Goal: Transaction & Acquisition: Book appointment/travel/reservation

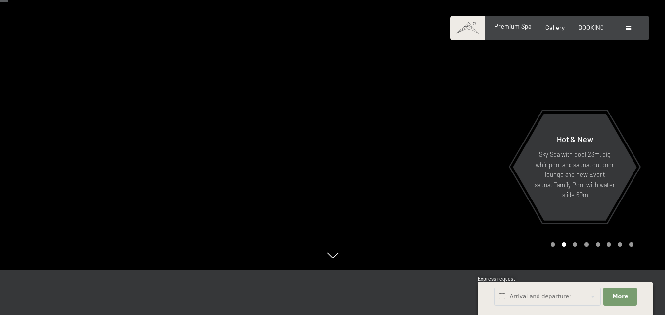
click at [517, 30] on div "Premium Spa" at bounding box center [512, 26] width 37 height 9
click at [623, 299] on span "More" at bounding box center [620, 297] width 16 height 8
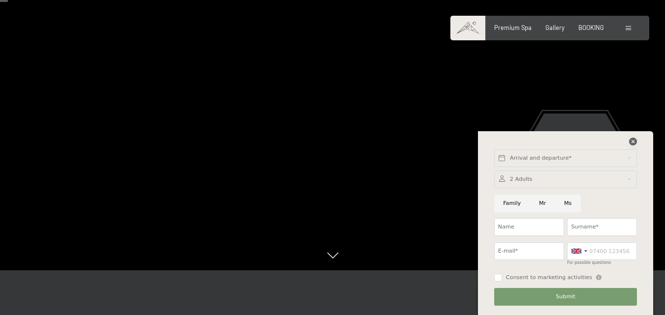
click at [632, 139] on icon at bounding box center [633, 142] width 8 height 8
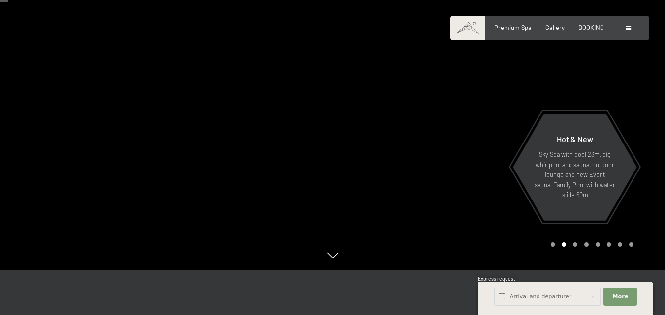
click at [411, 208] on div at bounding box center [499, 111] width 333 height 320
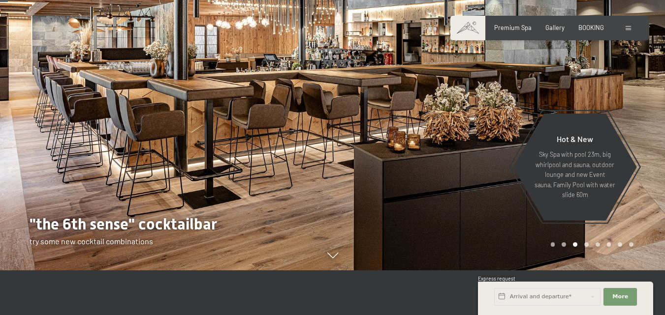
drag, startPoint x: 411, startPoint y: 208, endPoint x: 355, endPoint y: 207, distance: 56.1
click at [355, 207] on div at bounding box center [499, 111] width 333 height 320
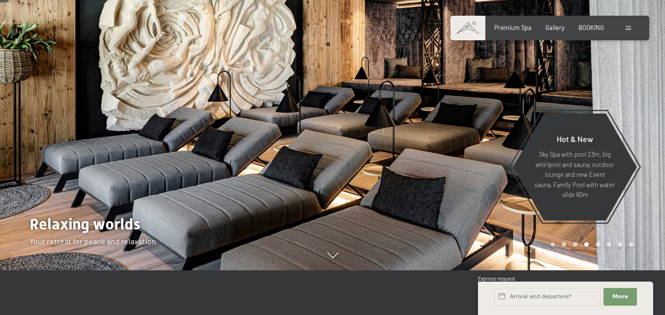
click at [376, 207] on div at bounding box center [499, 111] width 333 height 320
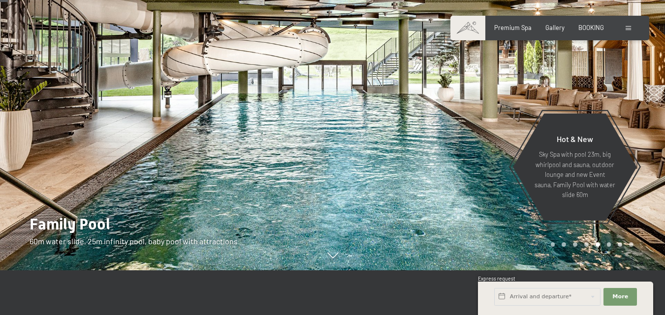
click at [376, 207] on div at bounding box center [499, 111] width 333 height 320
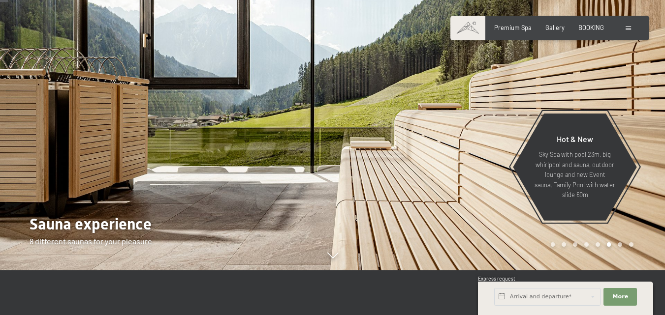
click at [376, 207] on div at bounding box center [499, 111] width 333 height 320
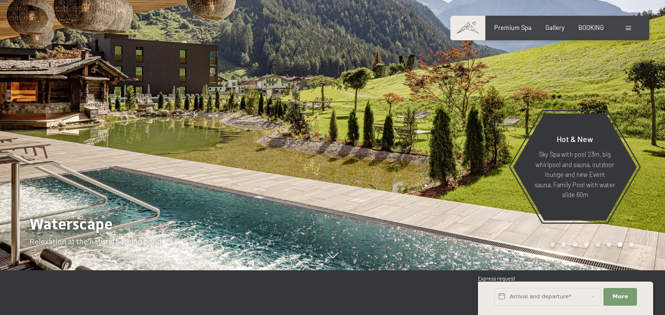
click at [376, 207] on div at bounding box center [499, 111] width 333 height 320
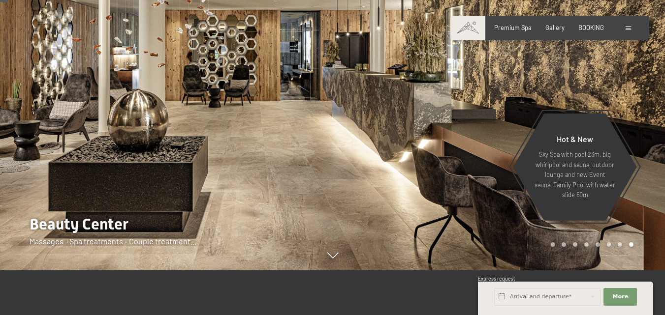
click at [376, 207] on div at bounding box center [499, 111] width 333 height 320
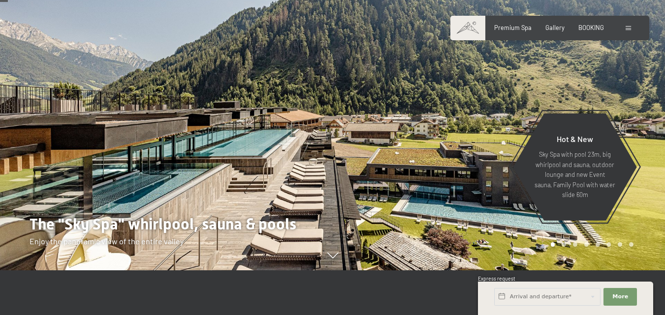
click at [376, 207] on div at bounding box center [499, 111] width 333 height 320
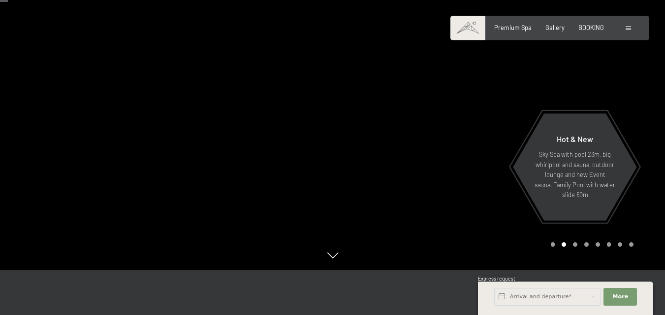
click at [376, 207] on div at bounding box center [499, 111] width 333 height 320
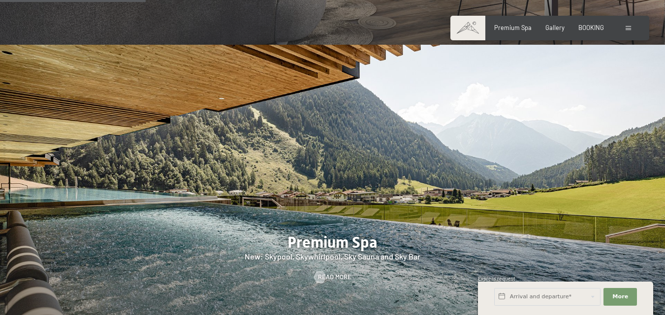
scroll to position [984, 0]
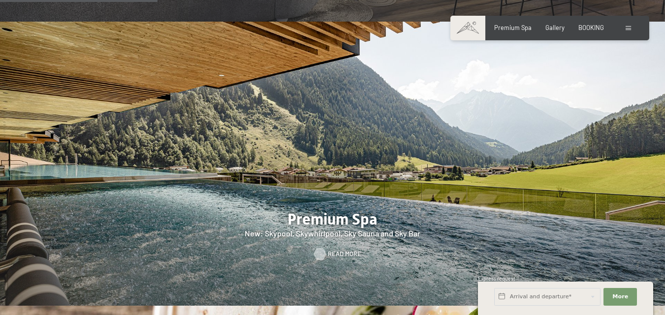
click at [349, 250] on span "Read more" at bounding box center [344, 254] width 33 height 9
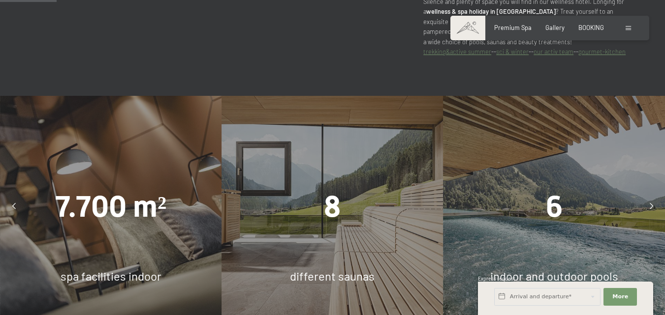
scroll to position [492, 0]
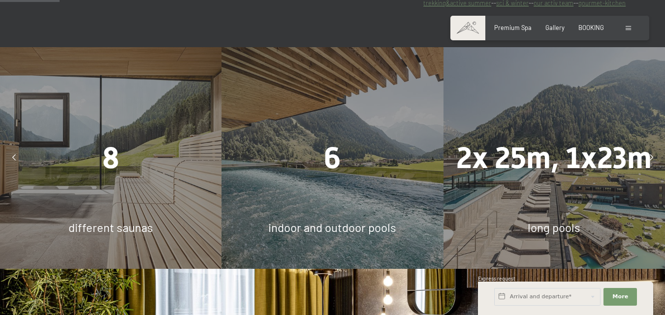
drag, startPoint x: 337, startPoint y: 162, endPoint x: 247, endPoint y: 160, distance: 90.1
click at [280, 160] on div "6 indoor and outdoor pools" at bounding box center [331, 157] width 221 height 221
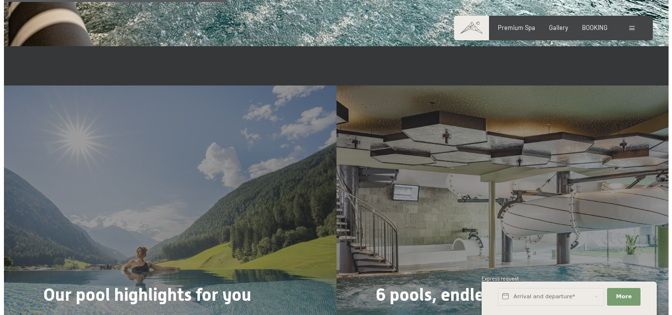
scroll to position [1919, 0]
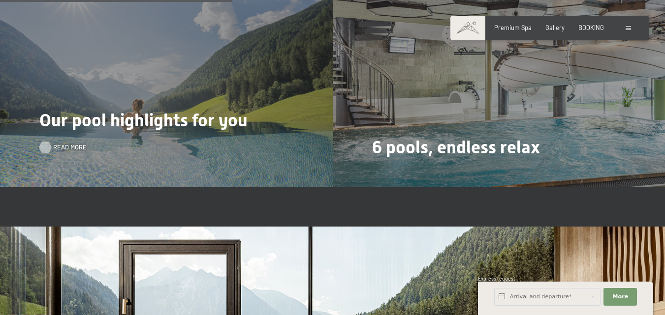
click at [70, 143] on span "Read more" at bounding box center [69, 147] width 33 height 9
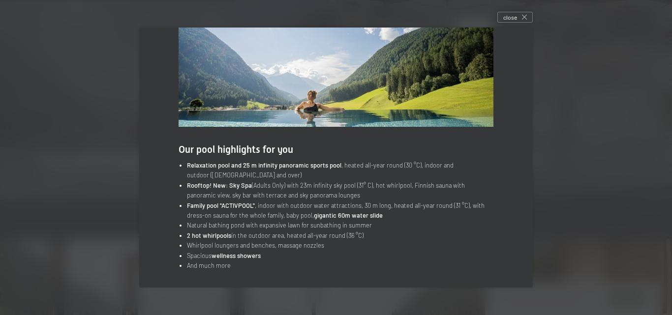
scroll to position [54, 0]
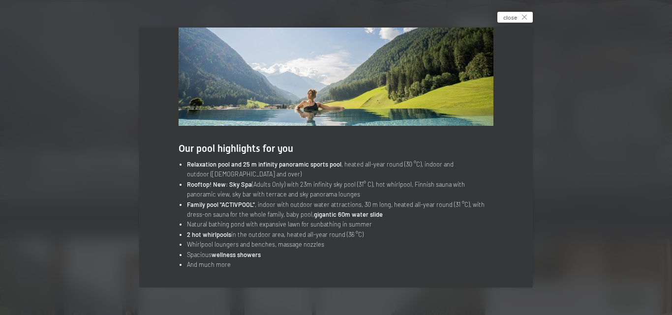
click at [523, 16] on div "close" at bounding box center [514, 17] width 35 height 11
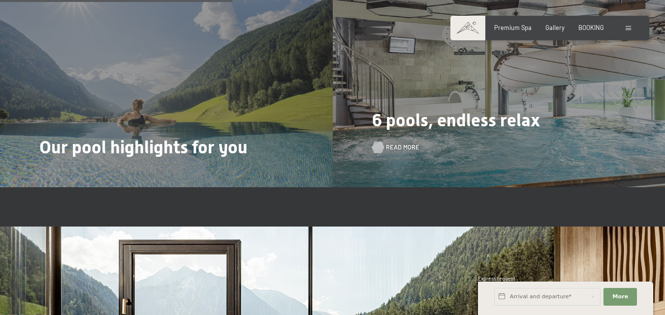
click at [401, 143] on span "Read more" at bounding box center [402, 147] width 33 height 9
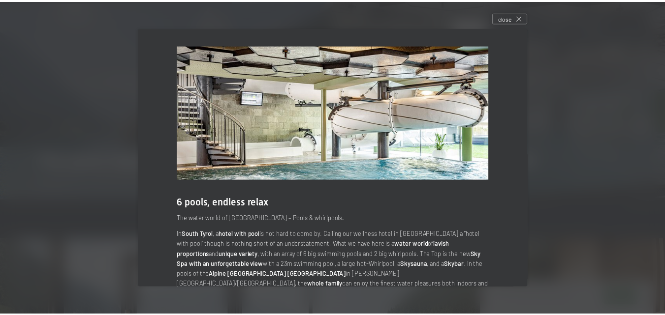
scroll to position [40, 0]
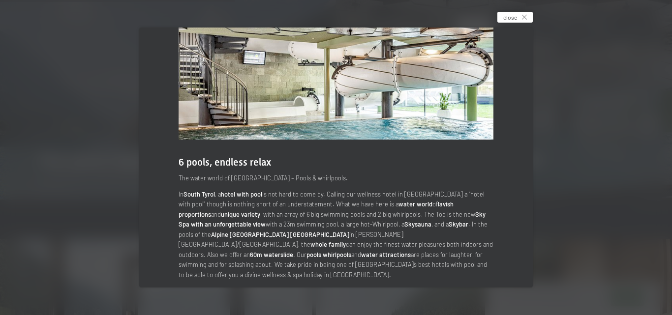
click at [520, 20] on div "close" at bounding box center [514, 17] width 35 height 11
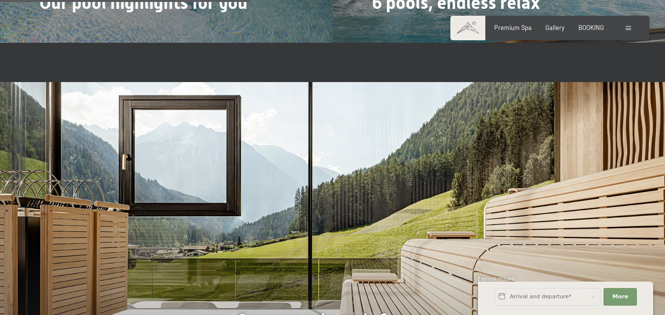
scroll to position [2066, 0]
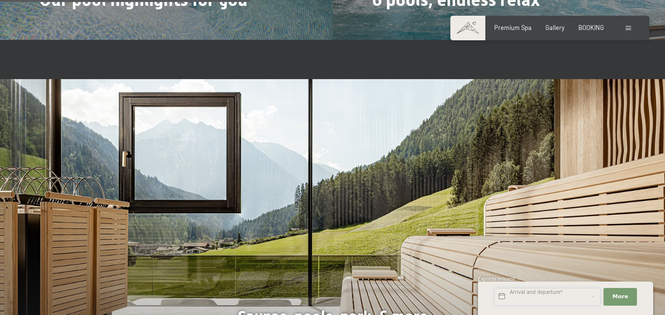
click at [523, 299] on input "text" at bounding box center [547, 297] width 106 height 18
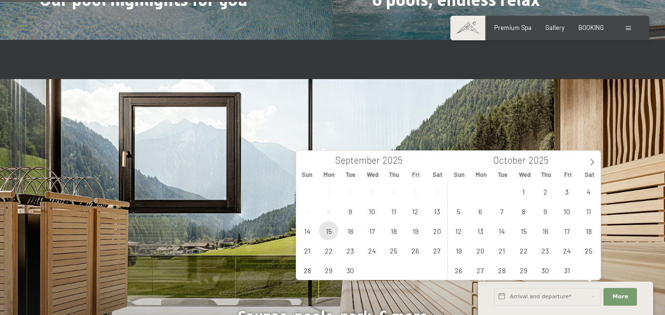
click at [323, 232] on span "15" at bounding box center [328, 230] width 19 height 19
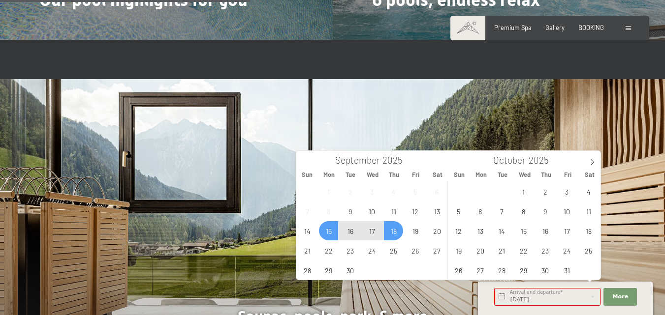
click at [394, 232] on span "18" at bounding box center [393, 230] width 19 height 19
type input "Mon. 15/09/2025 - Thu. 18/09/2025"
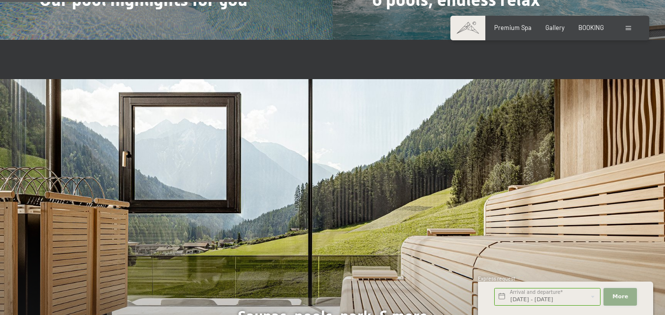
click at [615, 292] on button "More Hide address fields" at bounding box center [619, 297] width 33 height 18
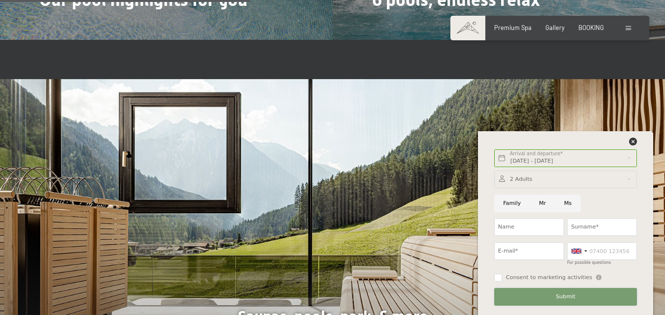
click at [564, 294] on span "Submit" at bounding box center [565, 297] width 20 height 8
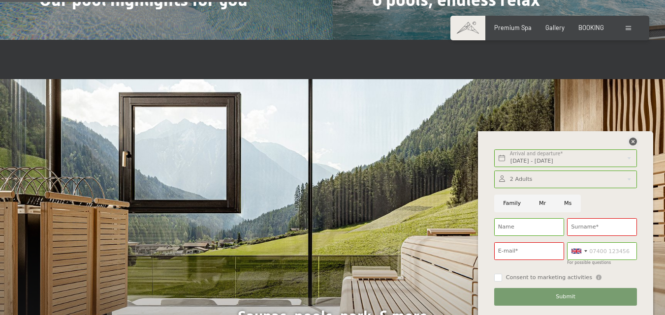
click at [632, 141] on icon at bounding box center [633, 142] width 8 height 8
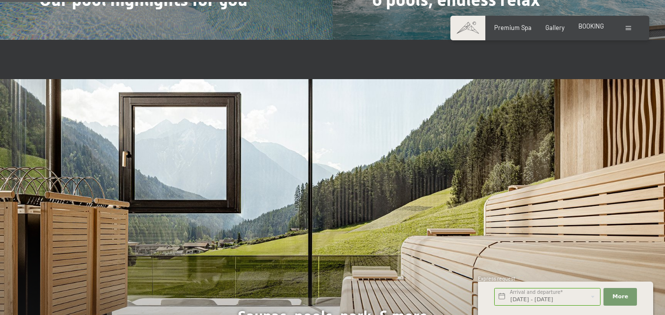
click at [591, 29] on span "BOOKING" at bounding box center [591, 26] width 26 height 8
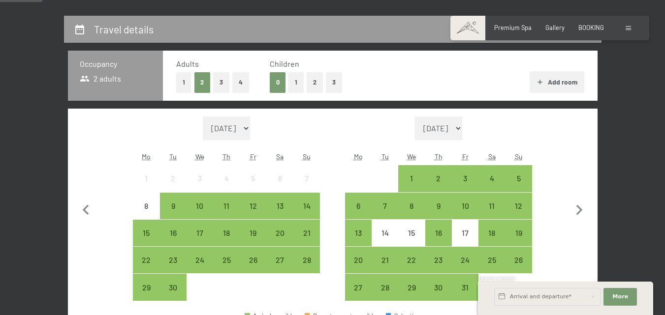
scroll to position [246, 0]
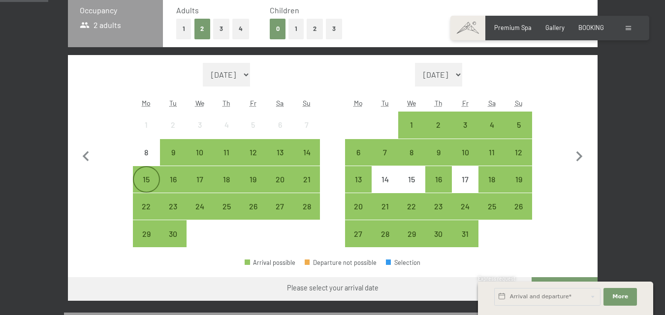
click at [140, 181] on div "15" at bounding box center [146, 188] width 25 height 25
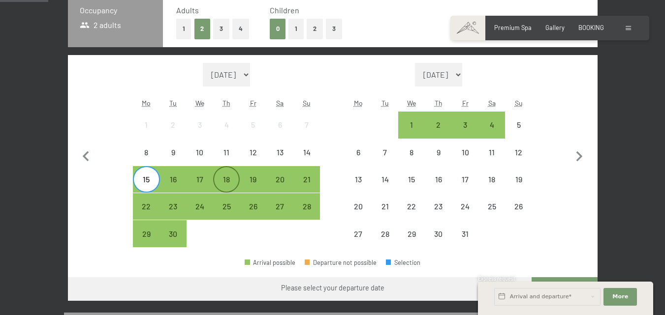
click at [227, 180] on div "18" at bounding box center [226, 188] width 25 height 25
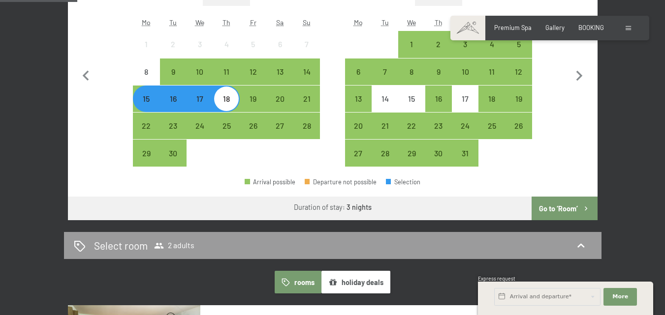
scroll to position [344, 0]
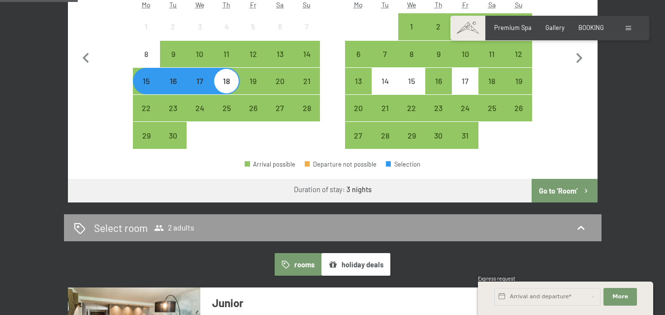
click at [552, 189] on button "Go to ‘Room’" at bounding box center [563, 191] width 65 height 24
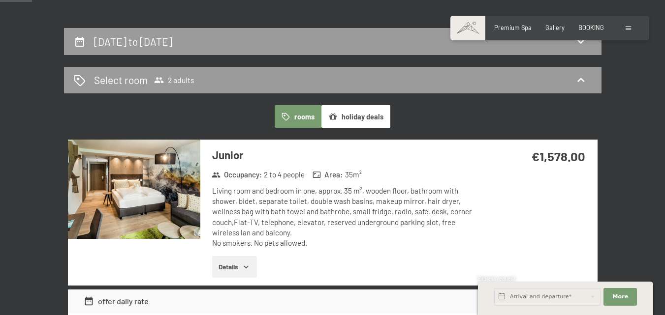
scroll to position [110, 0]
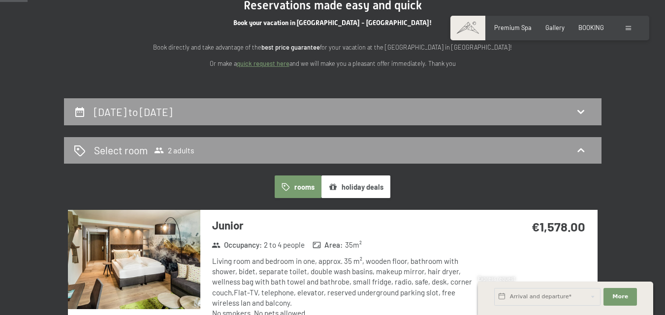
click at [172, 254] on img at bounding box center [134, 259] width 132 height 99
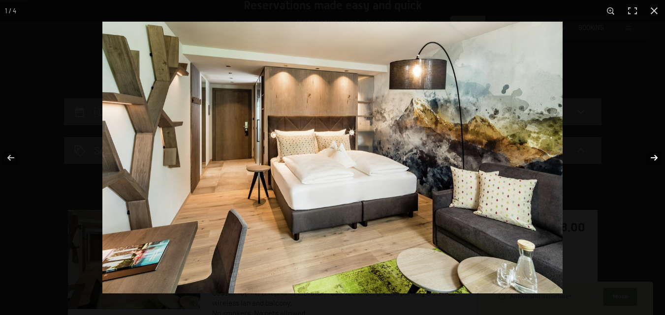
click at [655, 161] on button "button" at bounding box center [647, 157] width 34 height 49
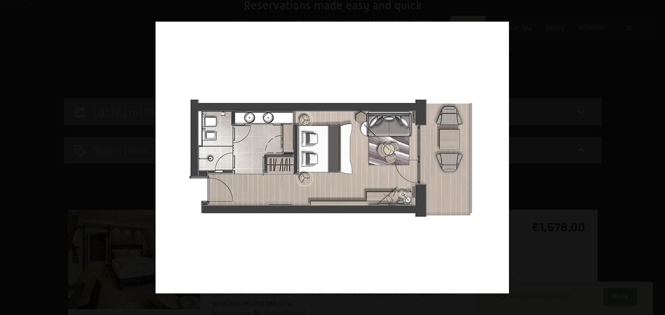
click at [655, 161] on button "button" at bounding box center [647, 157] width 34 height 49
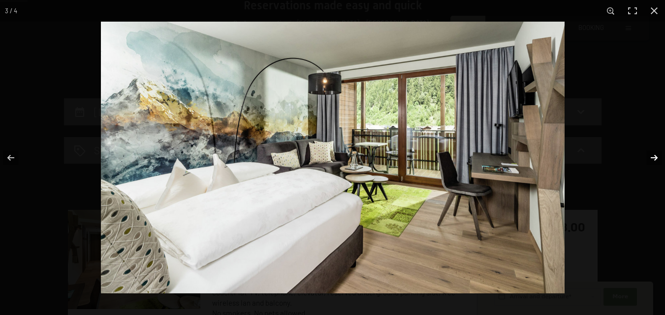
click at [655, 160] on button "button" at bounding box center [647, 157] width 34 height 49
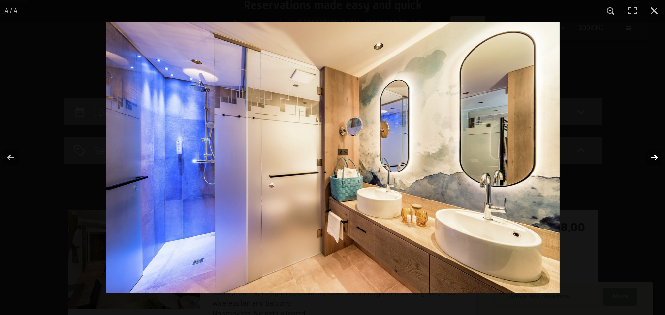
click at [655, 160] on button "button" at bounding box center [647, 157] width 34 height 49
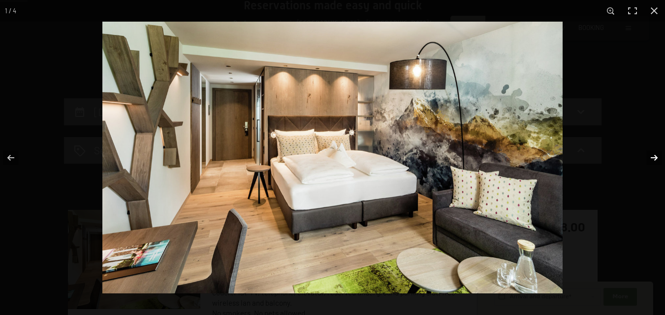
click at [655, 160] on button "button" at bounding box center [647, 157] width 34 height 49
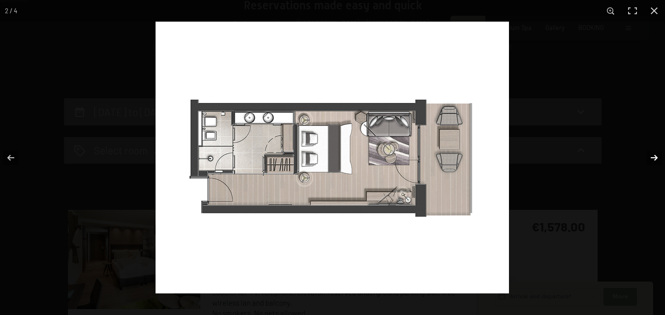
click at [655, 160] on button "button" at bounding box center [647, 157] width 34 height 49
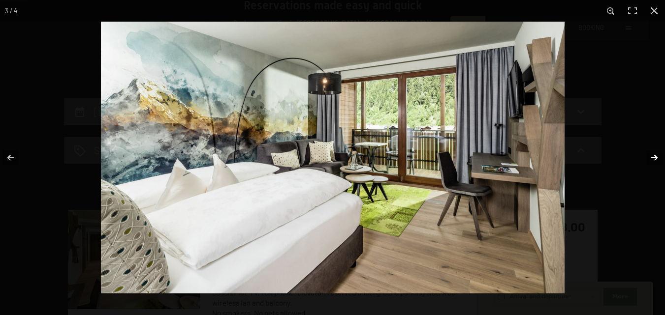
click at [655, 160] on button "button" at bounding box center [647, 157] width 34 height 49
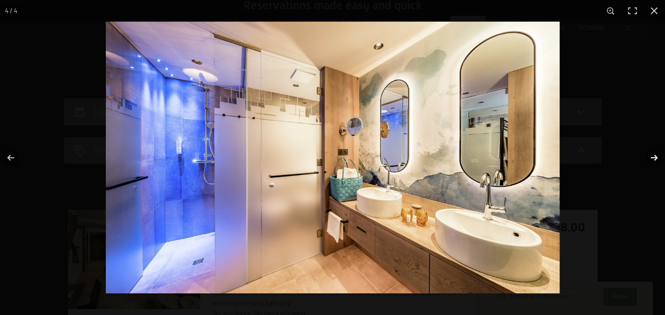
click at [655, 160] on button "button" at bounding box center [647, 157] width 34 height 49
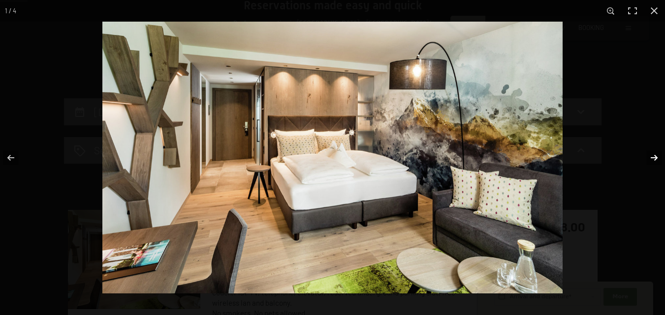
click at [655, 160] on button "button" at bounding box center [647, 157] width 34 height 49
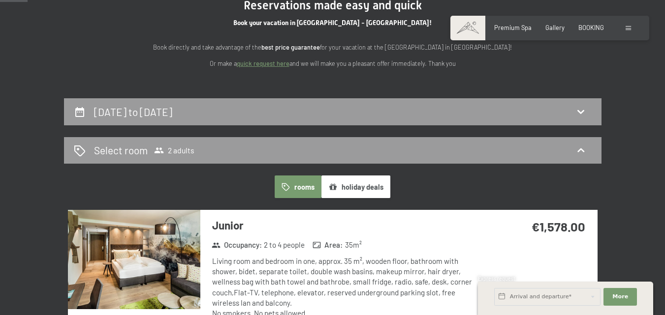
click at [0, 0] on button "button" at bounding box center [0, 0] width 0 height 0
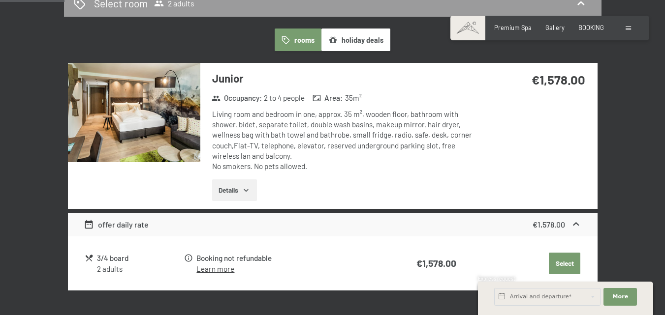
scroll to position [257, 0]
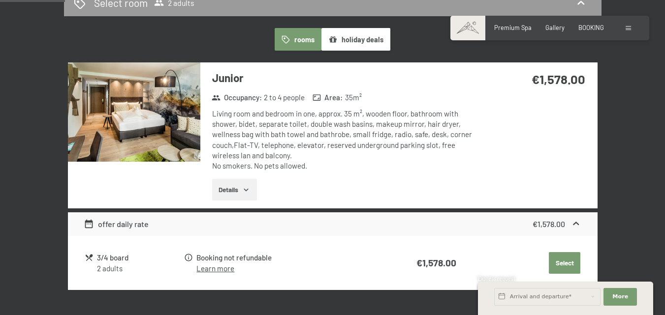
click at [249, 191] on icon "button" at bounding box center [246, 190] width 8 height 8
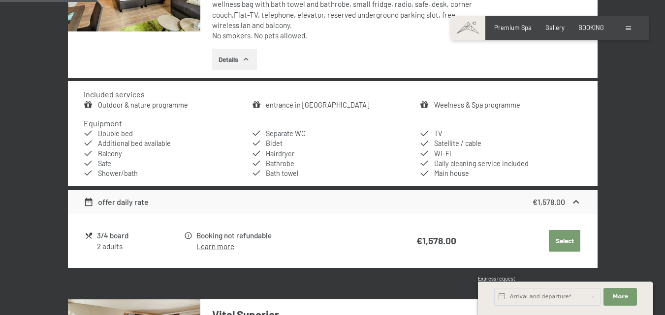
scroll to position [405, 0]
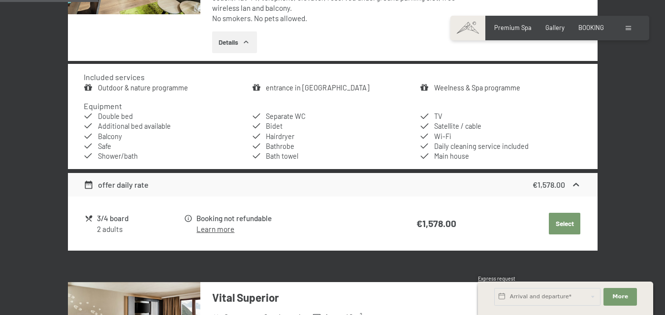
click at [220, 231] on link "Learn more" at bounding box center [215, 229] width 38 height 9
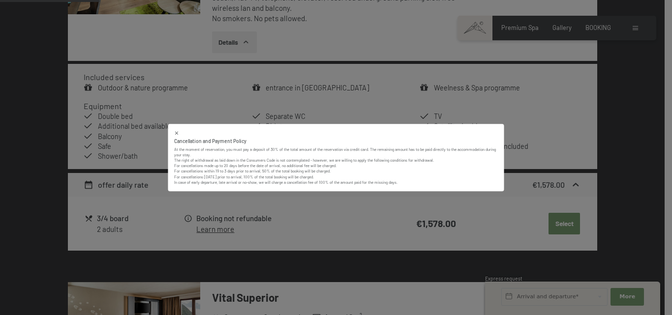
click at [275, 182] on p "The right of withdrawal as laid down in the Consumers Code is not contemplated …" at bounding box center [336, 172] width 324 height 28
click at [563, 225] on div "Cancellation and Payment Policy At the moment of reservation, you must pay a de…" at bounding box center [336, 157] width 672 height 315
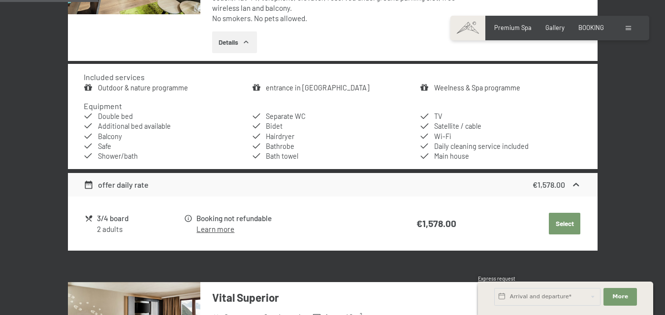
click at [563, 225] on button "Select" at bounding box center [564, 224] width 31 height 22
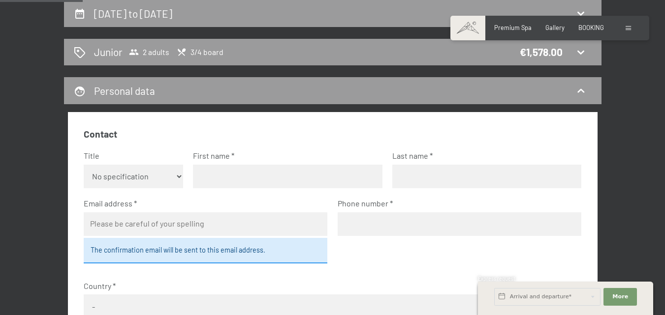
scroll to position [0, 0]
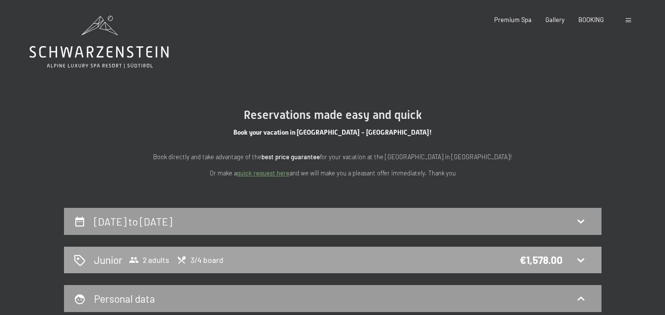
click at [201, 262] on span "3/4 board" at bounding box center [200, 260] width 47 height 10
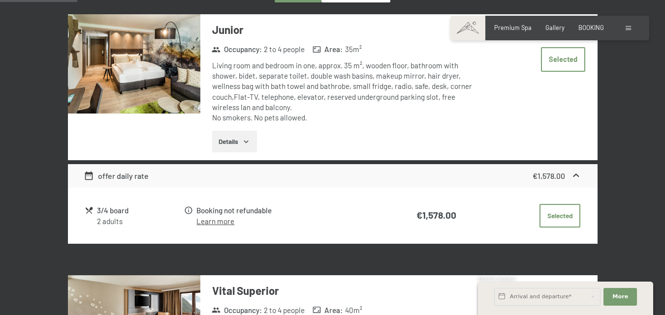
scroll to position [307, 0]
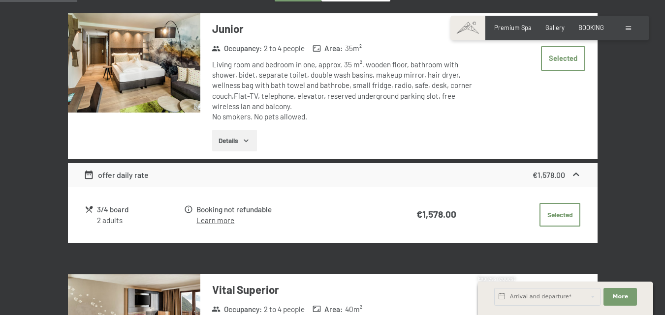
click at [109, 214] on div "3/4 board" at bounding box center [140, 209] width 86 height 11
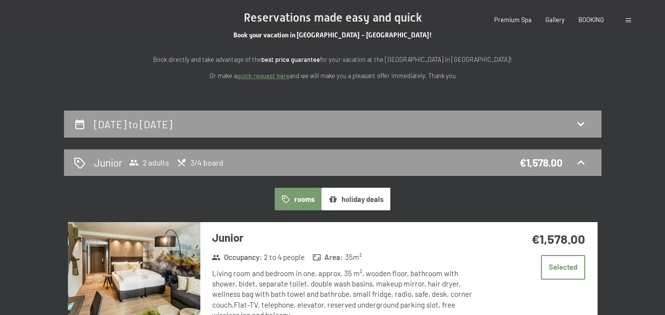
scroll to position [0, 0]
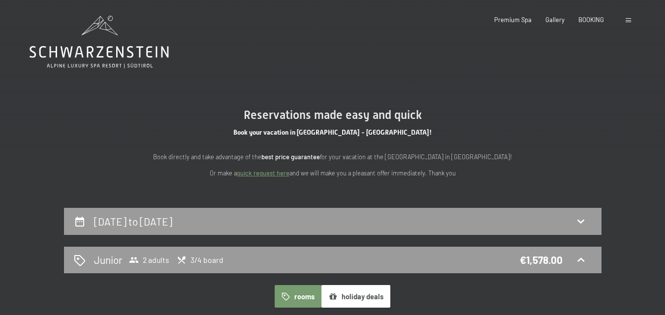
click at [112, 36] on icon at bounding box center [99, 42] width 139 height 53
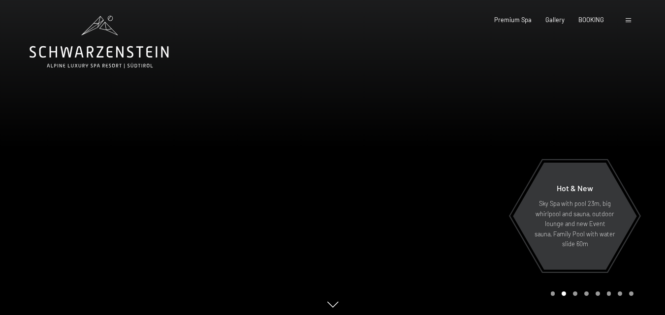
drag, startPoint x: 442, startPoint y: 161, endPoint x: 198, endPoint y: 166, distance: 244.1
click at [198, 315] on div at bounding box center [332, 320] width 645 height 0
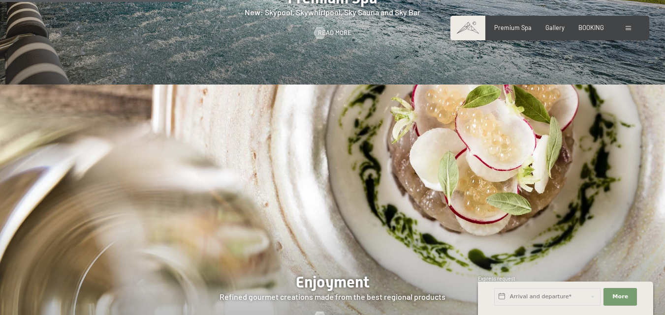
scroll to position [1378, 0]
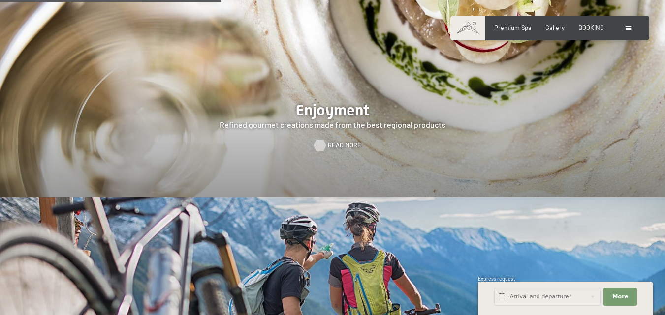
click at [335, 141] on span "Read more" at bounding box center [344, 145] width 33 height 9
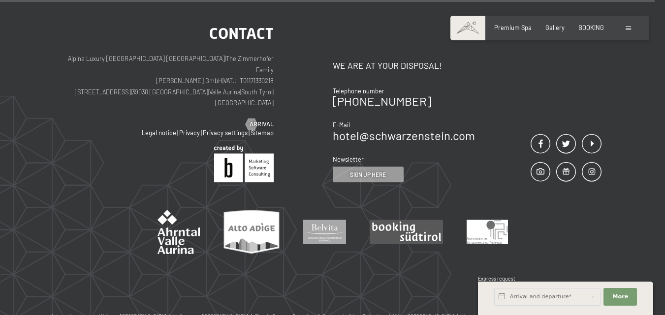
scroll to position [2361, 0]
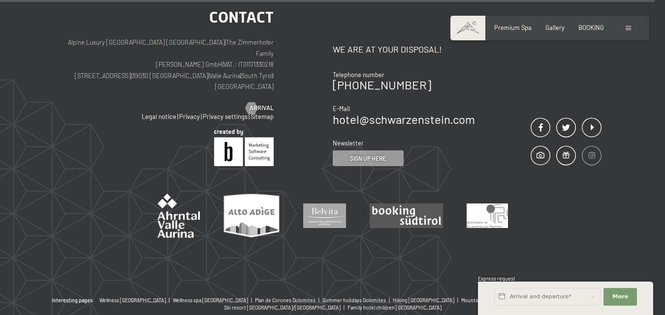
click at [590, 146] on span at bounding box center [592, 156] width 20 height 20
click at [259, 104] on span "Arrival" at bounding box center [271, 108] width 24 height 9
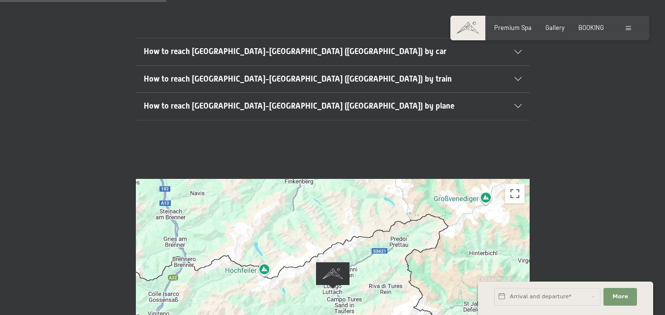
scroll to position [197, 0]
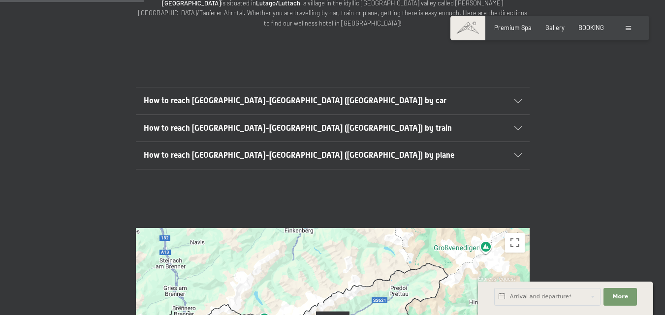
click at [516, 99] on icon at bounding box center [517, 101] width 7 height 4
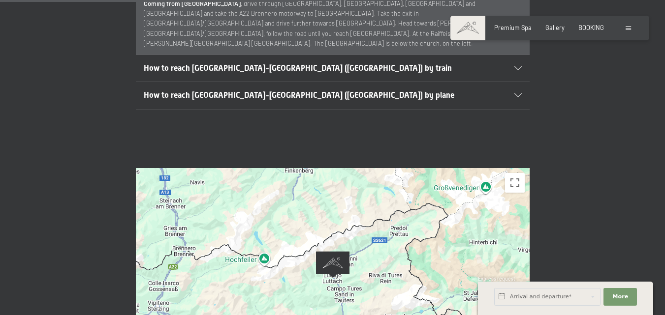
scroll to position [492, 0]
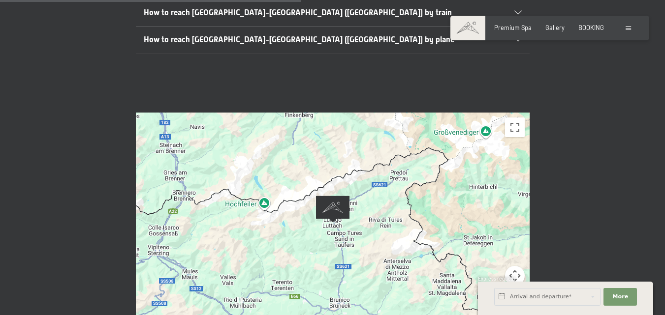
click at [332, 196] on img "Alpine Luxury SPA Resort SCHWARZENSTEIN" at bounding box center [332, 209] width 33 height 27
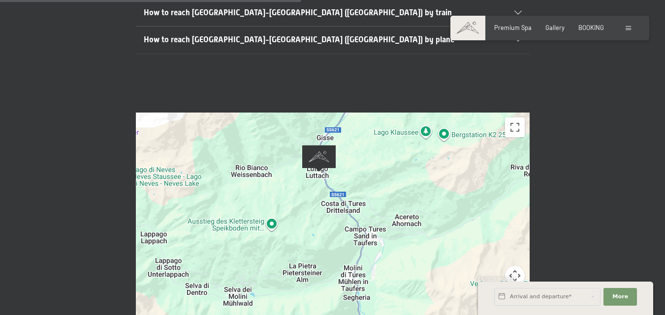
drag, startPoint x: 330, startPoint y: 158, endPoint x: 350, endPoint y: 265, distance: 108.6
click at [350, 265] on div at bounding box center [333, 223] width 394 height 220
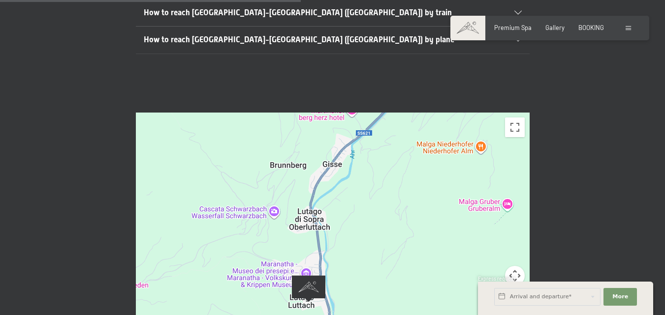
drag, startPoint x: 325, startPoint y: 221, endPoint x: 380, endPoint y: 207, distance: 57.3
click at [380, 207] on div at bounding box center [333, 223] width 394 height 220
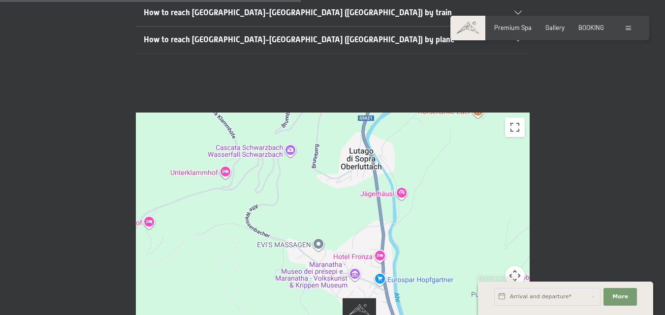
drag, startPoint x: 364, startPoint y: 216, endPoint x: 360, endPoint y: 178, distance: 38.1
click at [360, 180] on div at bounding box center [333, 223] width 394 height 220
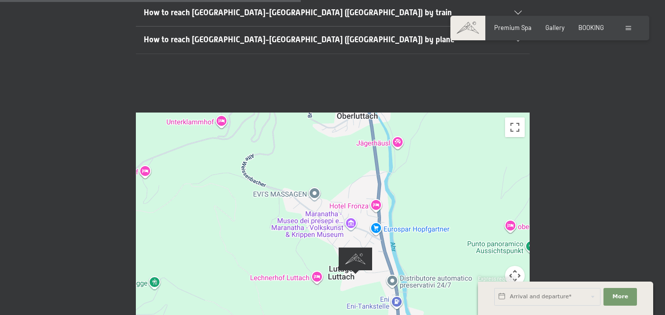
click at [296, 249] on div at bounding box center [333, 223] width 394 height 220
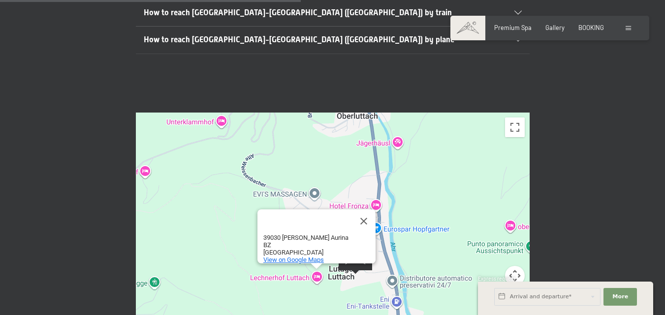
click at [289, 256] on span "View on Google Maps" at bounding box center [293, 259] width 61 height 7
